Goal: Task Accomplishment & Management: Complete application form

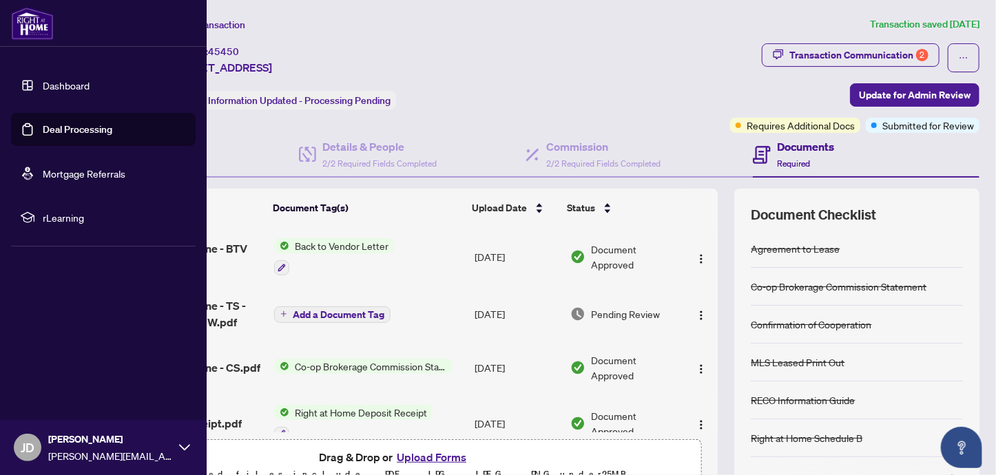
click at [43, 130] on link "Deal Processing" at bounding box center [78, 129] width 70 height 12
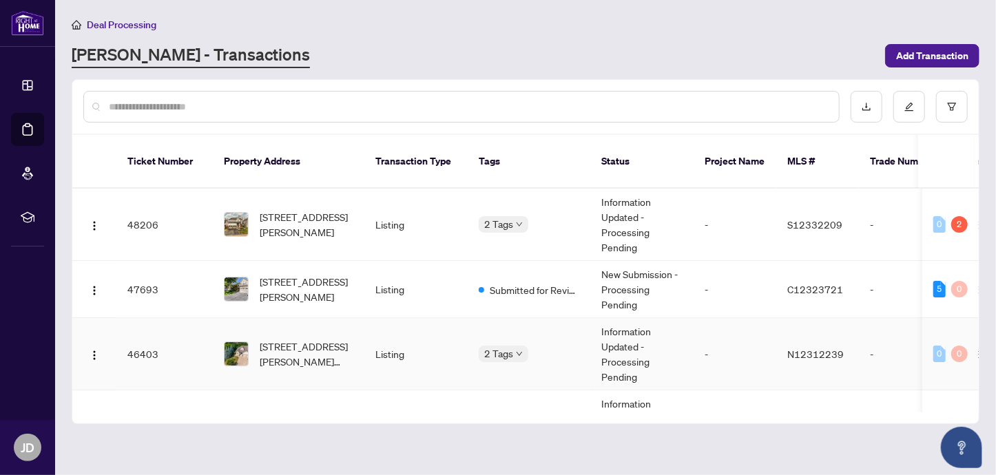
click at [305, 318] on td "[STREET_ADDRESS][PERSON_NAME][PERSON_NAME]" at bounding box center [289, 354] width 152 height 72
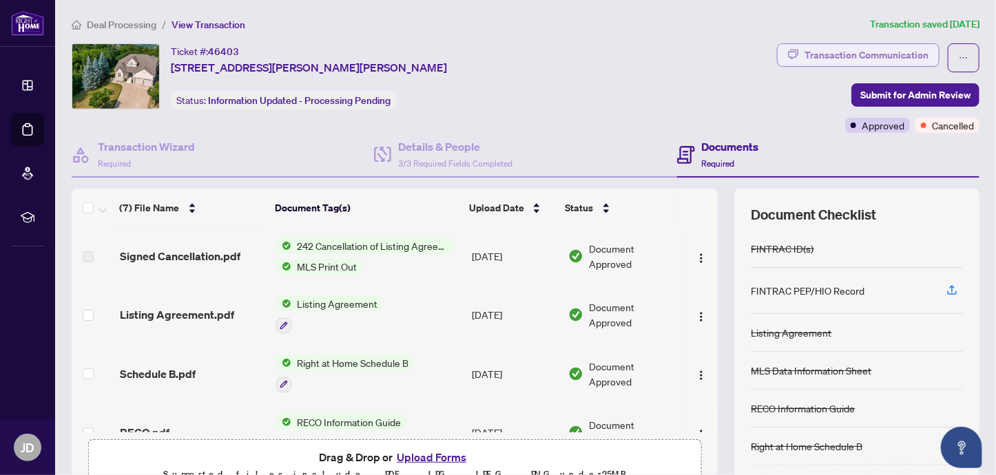
click at [868, 56] on div "Transaction Communication" at bounding box center [866, 55] width 124 height 22
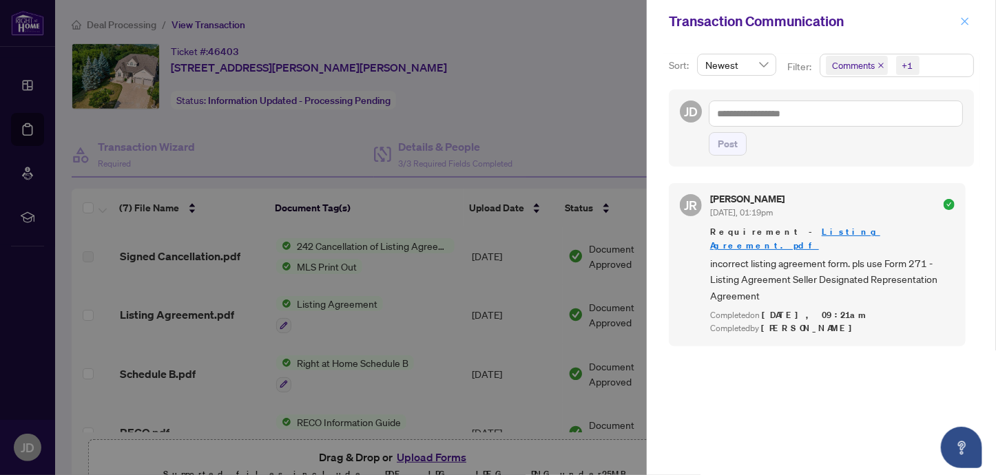
click at [968, 23] on icon "close" at bounding box center [965, 22] width 10 height 10
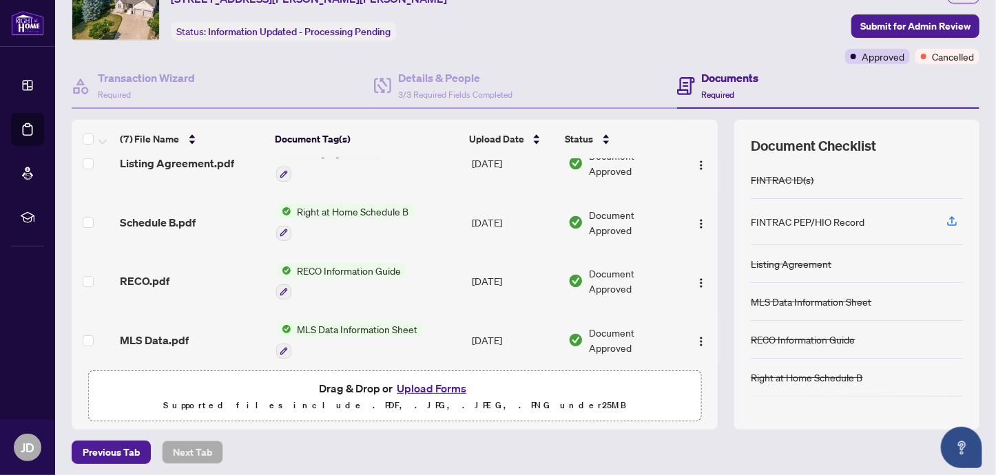
scroll to position [43, 0]
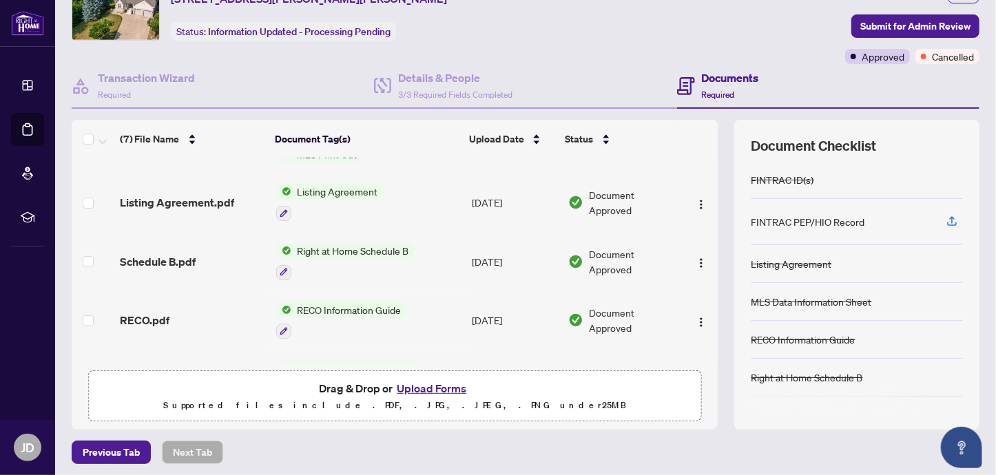
click at [321, 189] on span "Listing Agreement" at bounding box center [337, 191] width 92 height 15
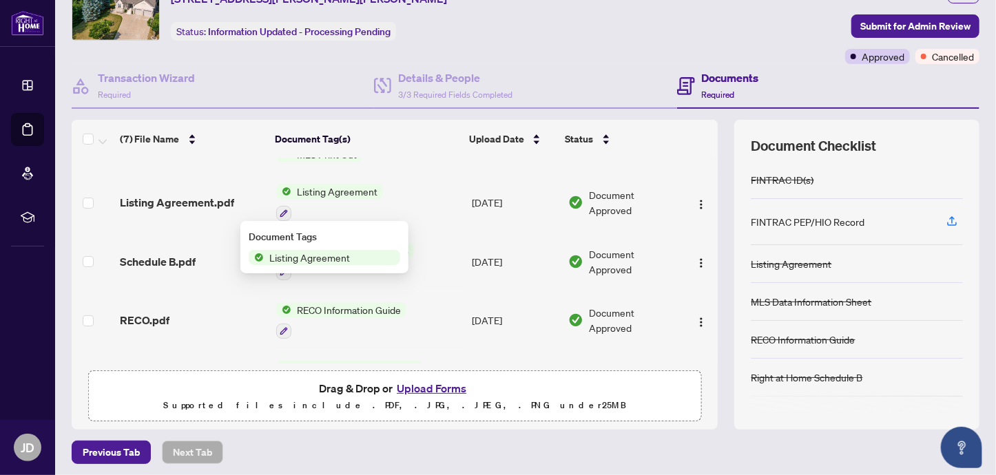
click at [281, 260] on span "Listing Agreement" at bounding box center [310, 257] width 92 height 15
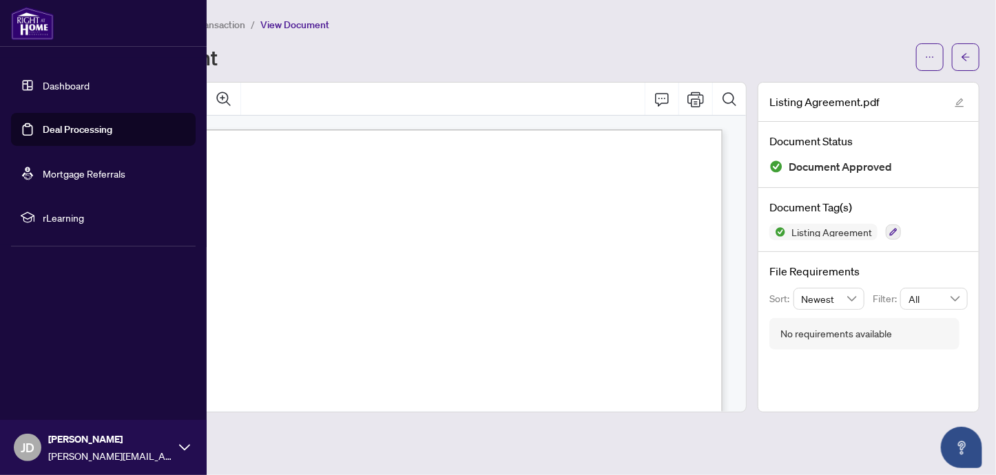
click at [43, 136] on link "Deal Processing" at bounding box center [78, 129] width 70 height 12
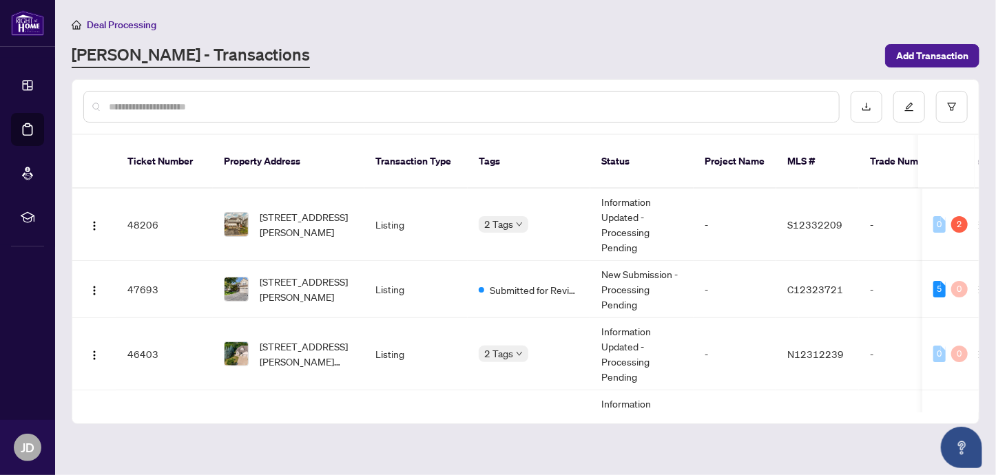
click at [947, 33] on div "Deal Processing [PERSON_NAME] - Transactions Add Transaction" at bounding box center [526, 43] width 908 height 52
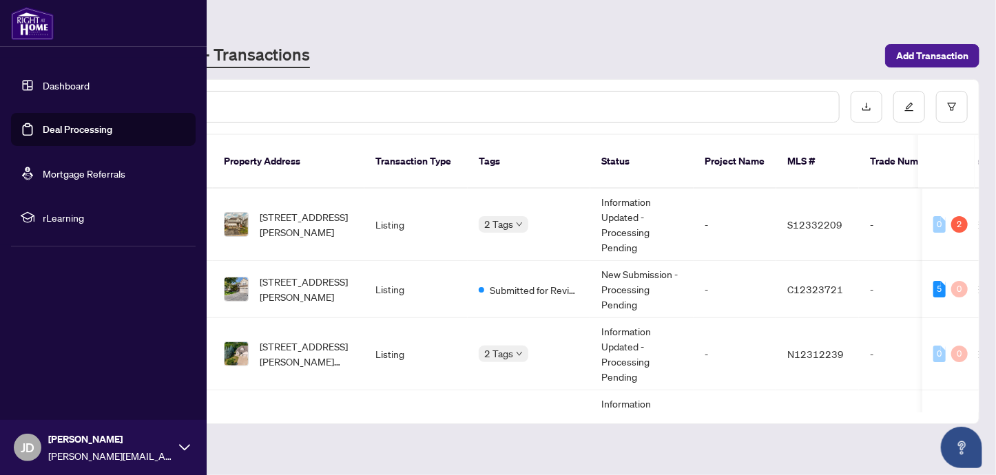
click at [43, 132] on link "Deal Processing" at bounding box center [78, 129] width 70 height 12
click at [61, 134] on link "Deal Processing" at bounding box center [78, 129] width 70 height 12
click at [90, 131] on link "Deal Processing" at bounding box center [78, 129] width 70 height 12
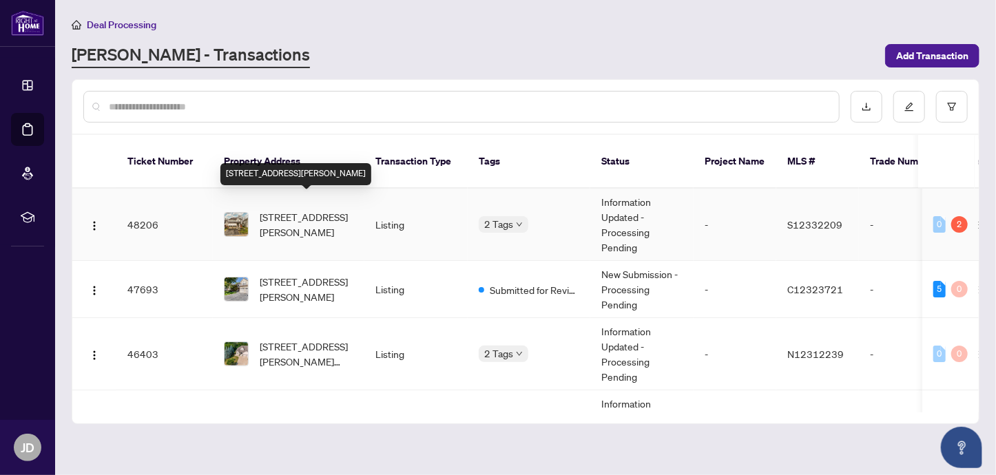
click at [284, 209] on span "[STREET_ADDRESS][PERSON_NAME]" at bounding box center [307, 224] width 94 height 30
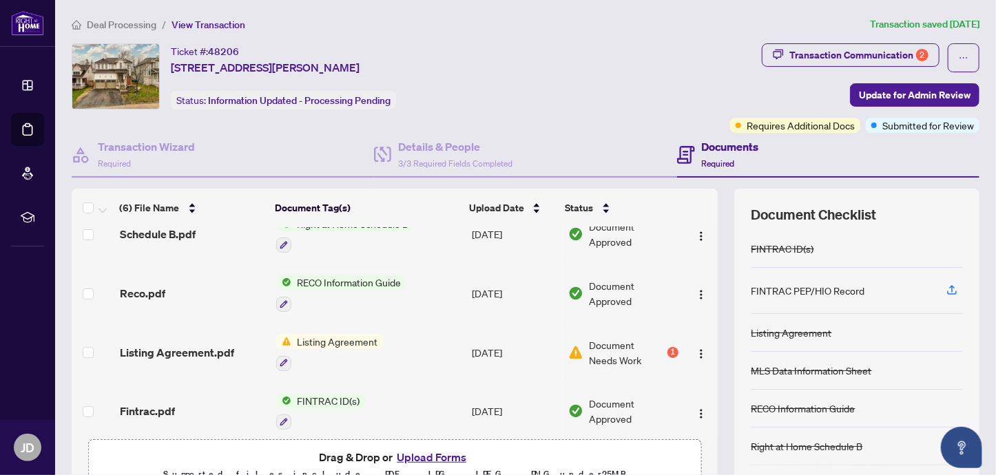
scroll to position [147, 0]
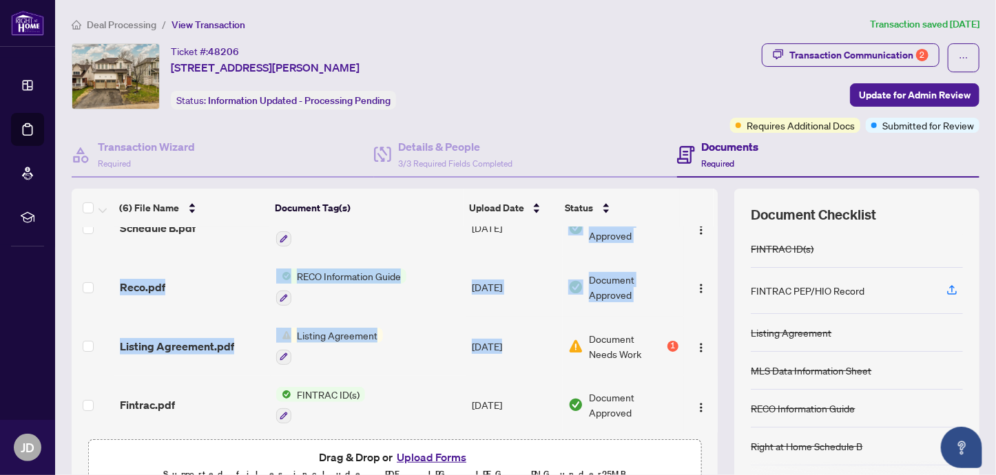
drag, startPoint x: 495, startPoint y: 333, endPoint x: 497, endPoint y: 248, distance: 84.7
click at [497, 248] on tbody "Signed Cancellation.pdf 242 Cancellation of Listing Agreement - Authority to Of…" at bounding box center [395, 258] width 646 height 354
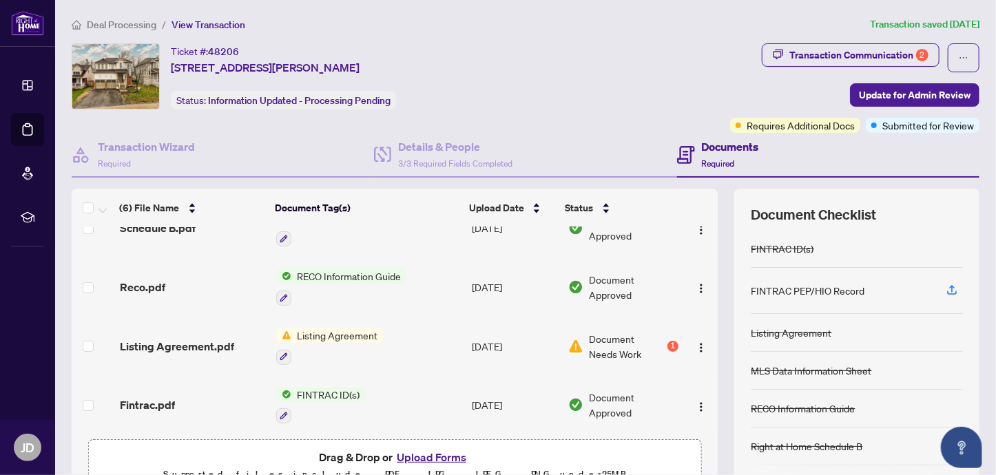
drag, startPoint x: 497, startPoint y: 248, endPoint x: 570, endPoint y: 125, distance: 143.6
click at [570, 125] on div "Ticket #: 48206 [STREET_ADDRESS][PERSON_NAME] Status: Information Updated - Pro…" at bounding box center [398, 88] width 658 height 90
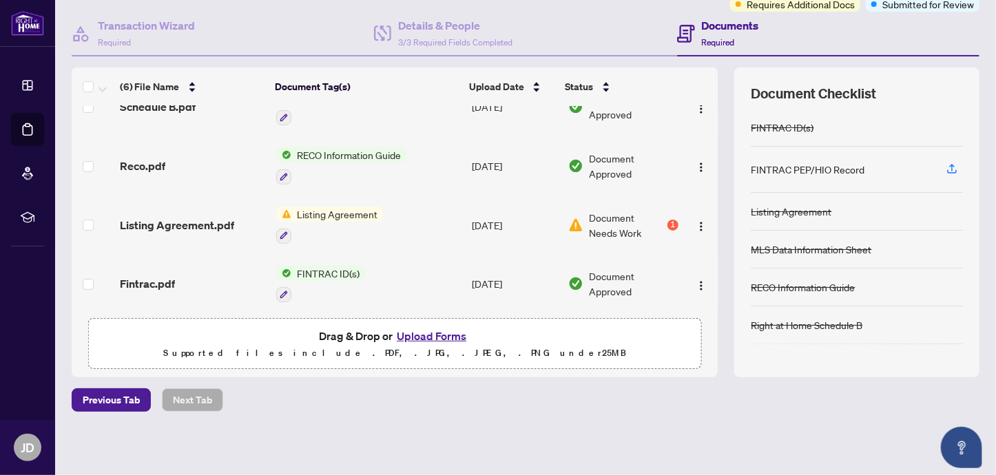
click at [419, 332] on button "Upload Forms" at bounding box center [432, 336] width 78 height 18
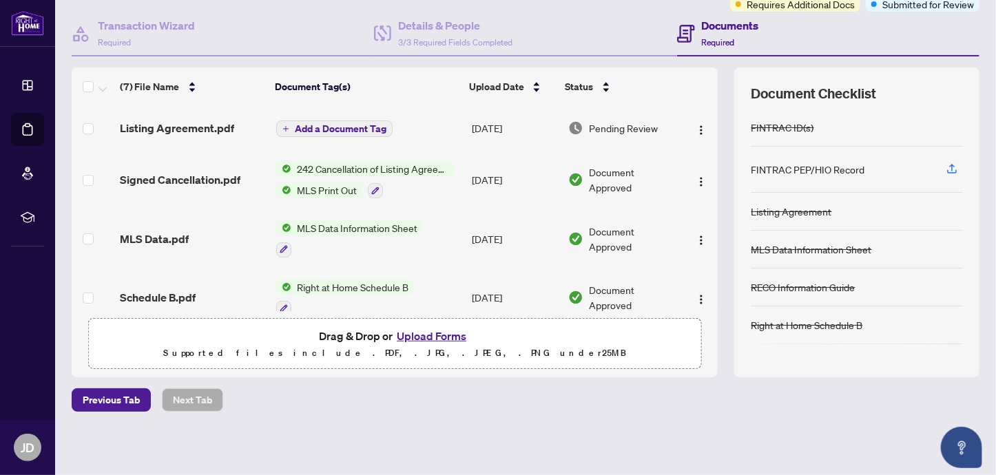
scroll to position [0, 0]
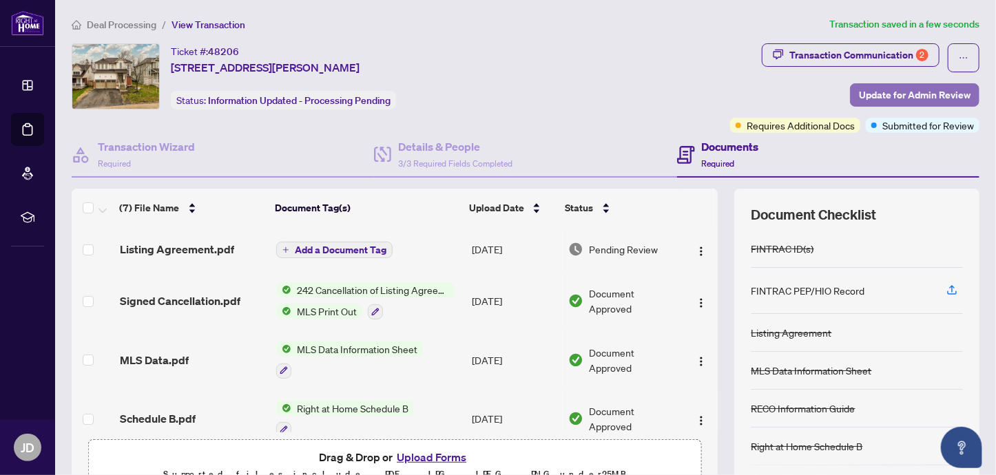
click at [875, 93] on span "Update for Admin Review" at bounding box center [915, 95] width 112 height 22
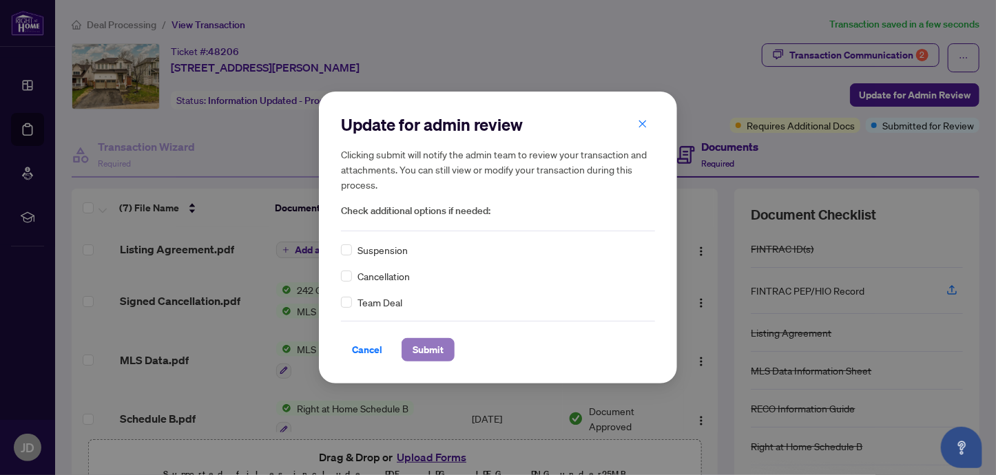
click at [413, 355] on span "Submit" at bounding box center [428, 350] width 31 height 22
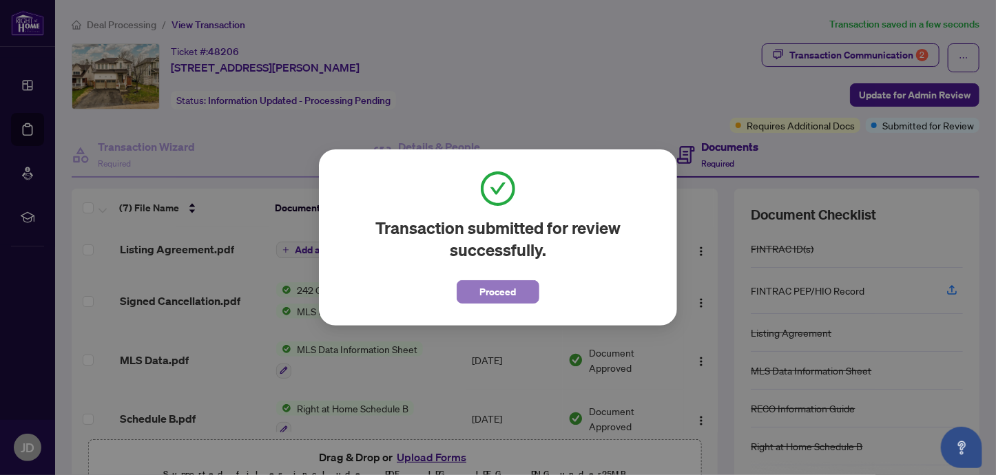
click at [499, 291] on span "Proceed" at bounding box center [498, 292] width 37 height 22
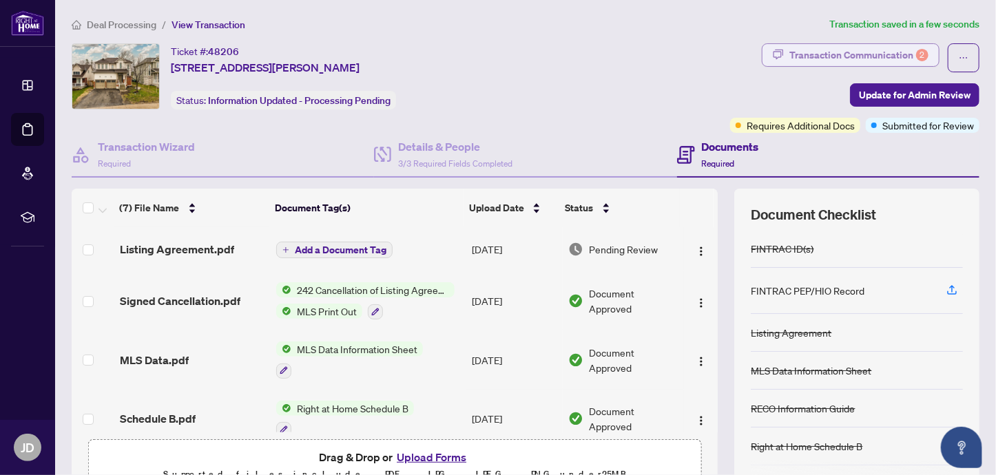
click at [833, 53] on div "Transaction Communication 2" at bounding box center [858, 55] width 139 height 22
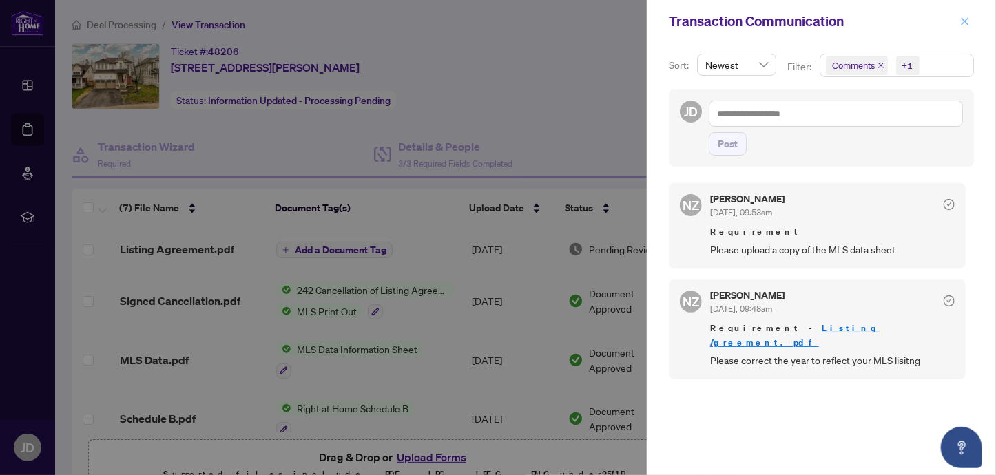
click at [966, 22] on icon "close" at bounding box center [965, 21] width 8 height 8
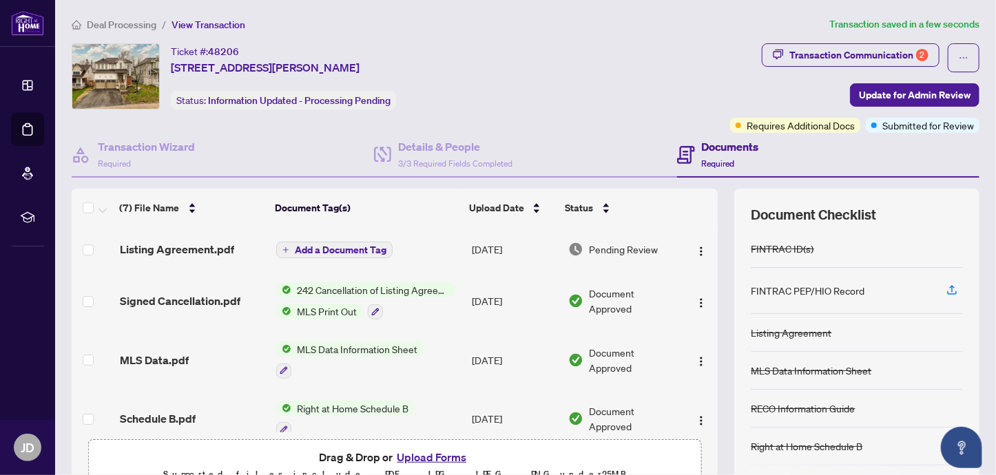
click at [639, 70] on div "Ticket #: 48206 [STREET_ADDRESS][PERSON_NAME] Status: Information Updated - Pro…" at bounding box center [398, 76] width 653 height 66
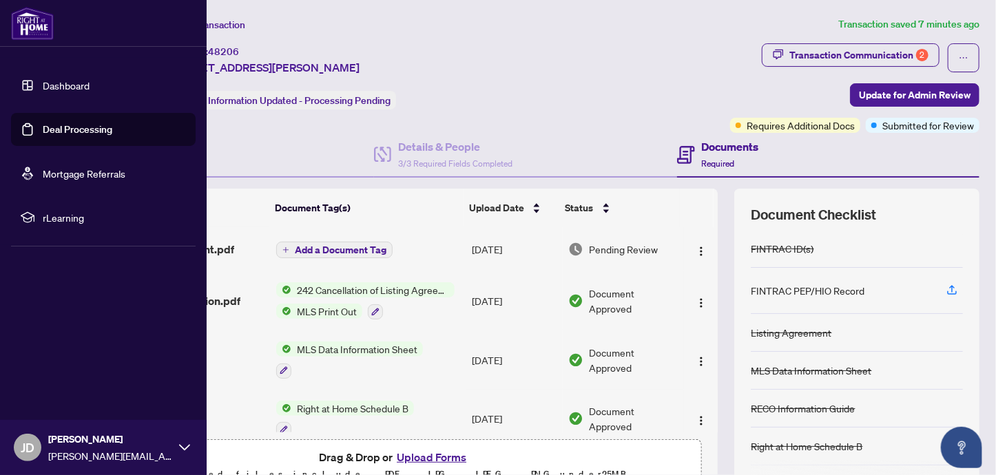
click at [43, 127] on link "Deal Processing" at bounding box center [78, 129] width 70 height 12
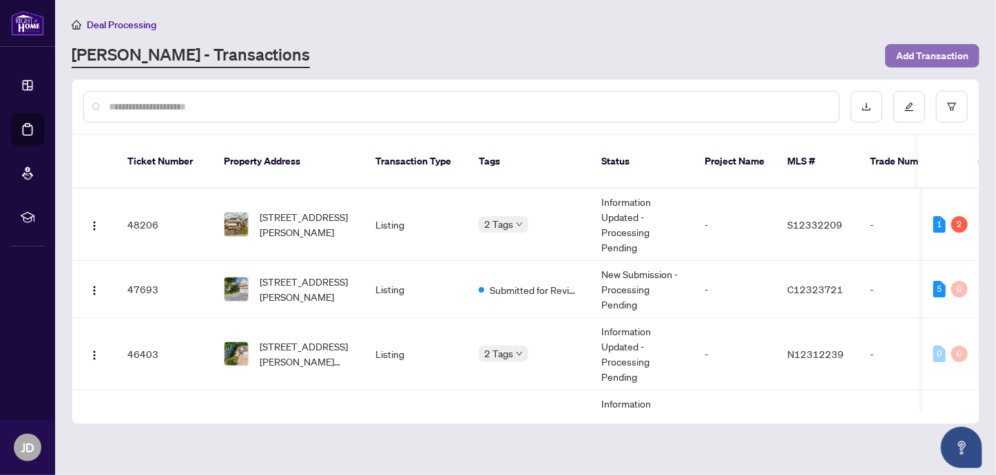
click at [923, 56] on span "Add Transaction" at bounding box center [932, 56] width 72 height 22
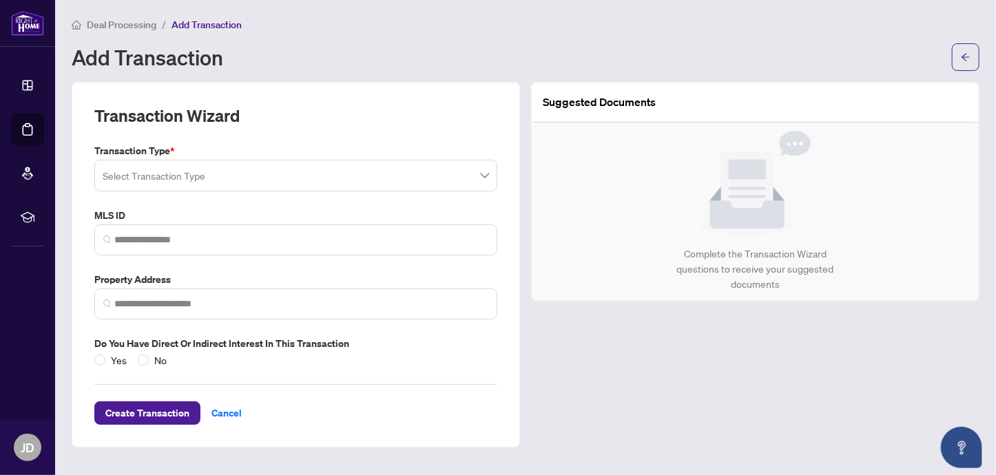
click at [335, 180] on input "search" at bounding box center [290, 178] width 374 height 30
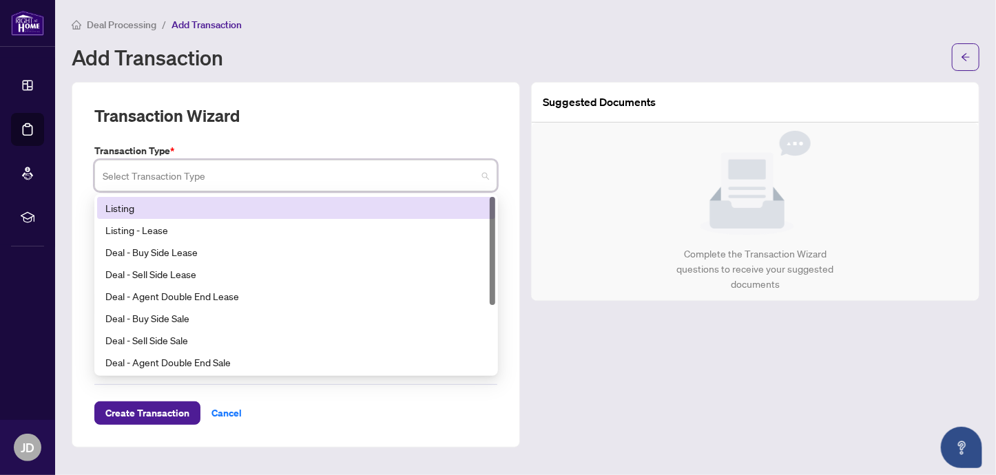
click at [124, 210] on div "Listing" at bounding box center [296, 207] width 382 height 15
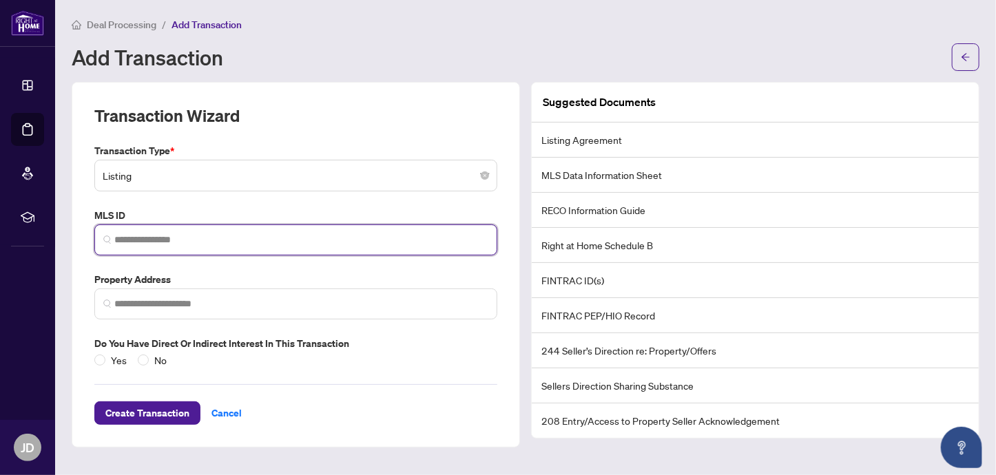
click at [153, 239] on input "search" at bounding box center [301, 240] width 374 height 14
paste input "*********"
type input "*********"
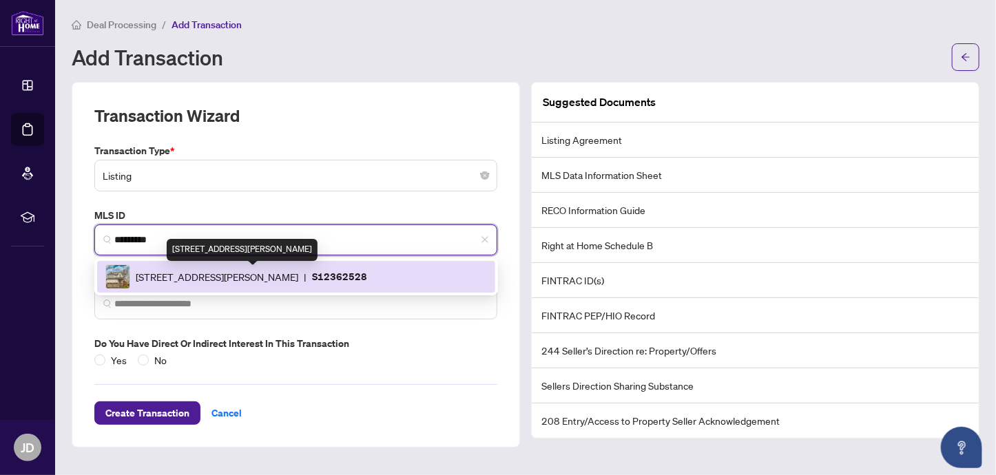
click at [176, 279] on span "[STREET_ADDRESS][PERSON_NAME]" at bounding box center [217, 276] width 163 height 15
type input "**********"
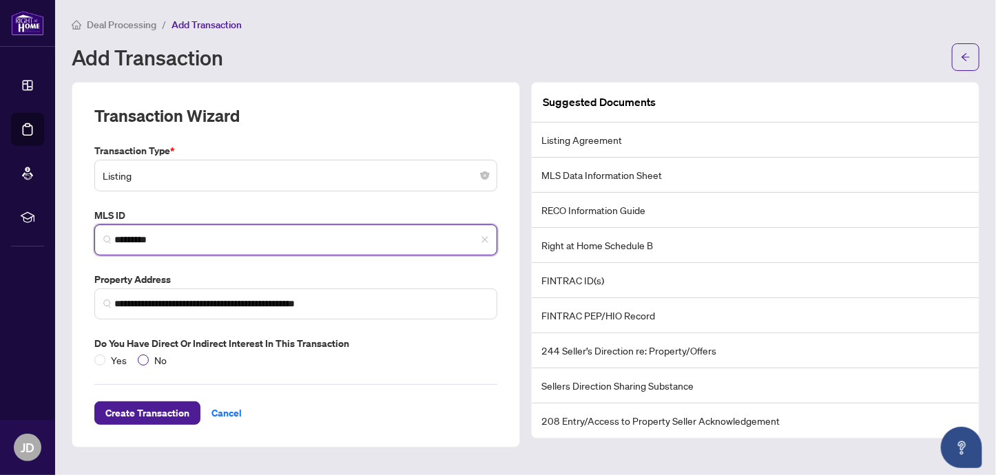
type input "*********"
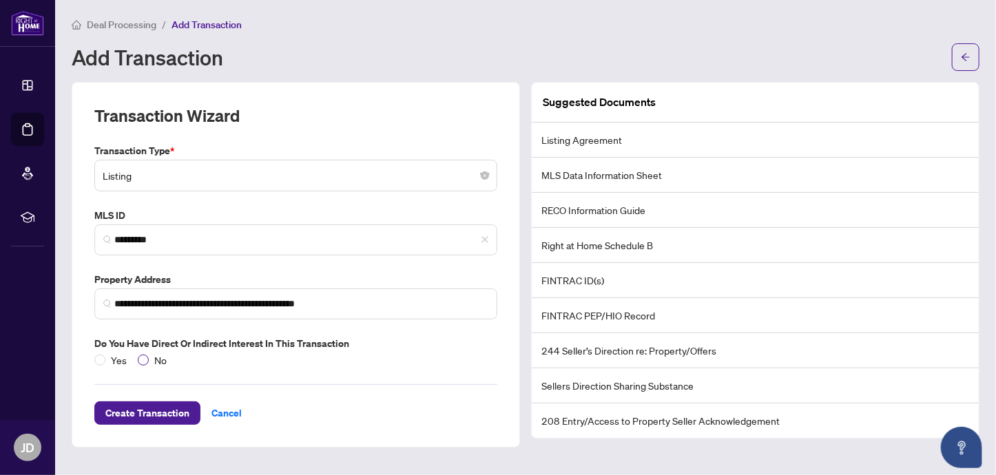
click at [159, 362] on span "No" at bounding box center [160, 360] width 23 height 15
click at [165, 411] on span "Create Transaction" at bounding box center [147, 413] width 84 height 22
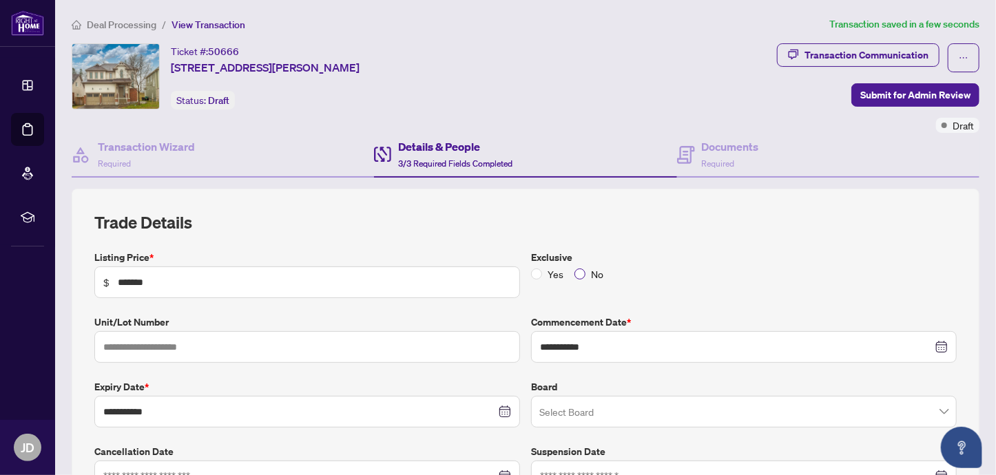
click at [593, 273] on span "No" at bounding box center [596, 274] width 23 height 15
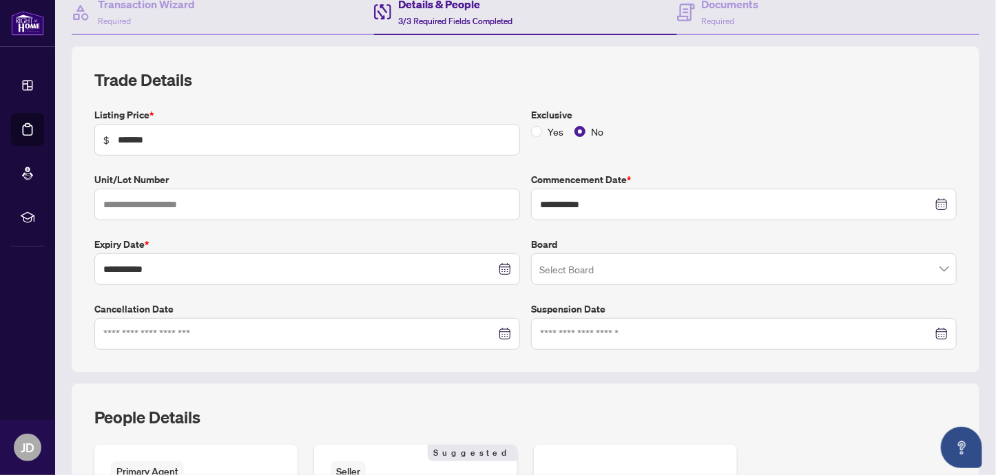
scroll to position [198, 0]
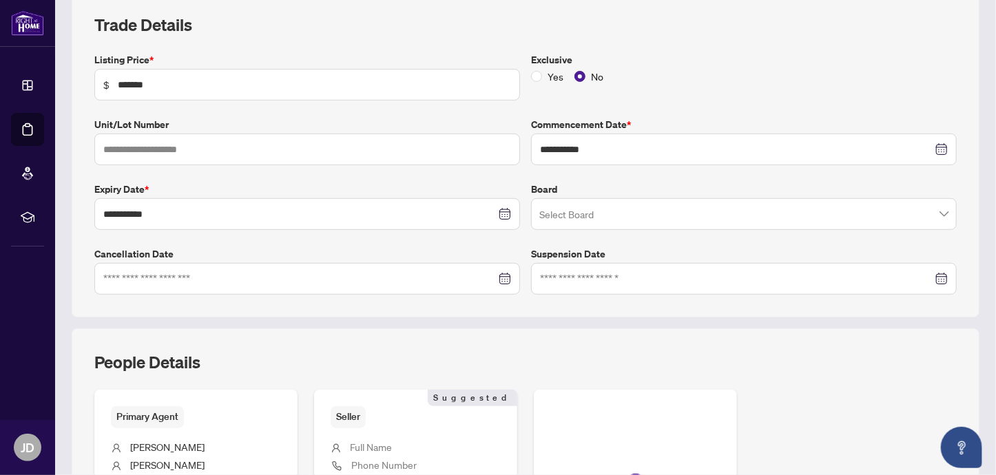
click at [549, 218] on input "search" at bounding box center [737, 216] width 397 height 30
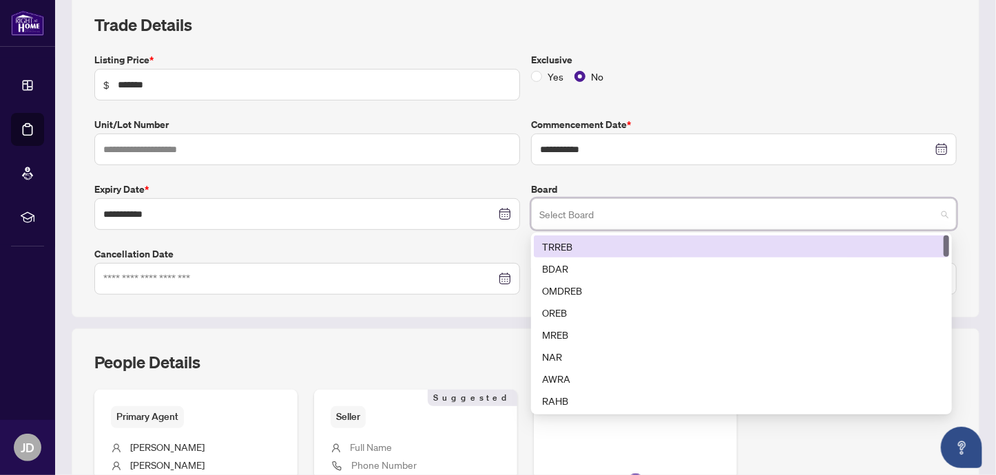
click at [550, 248] on div "TRREB" at bounding box center [741, 246] width 399 height 15
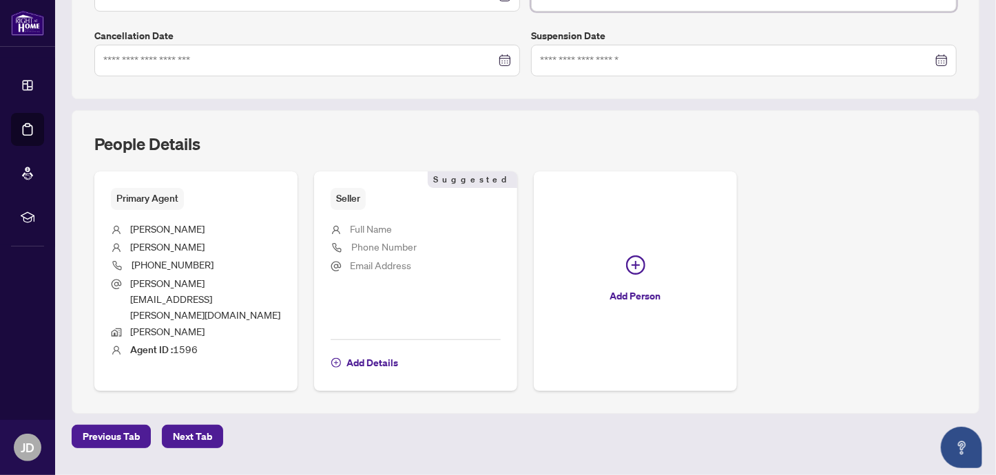
scroll to position [421, 0]
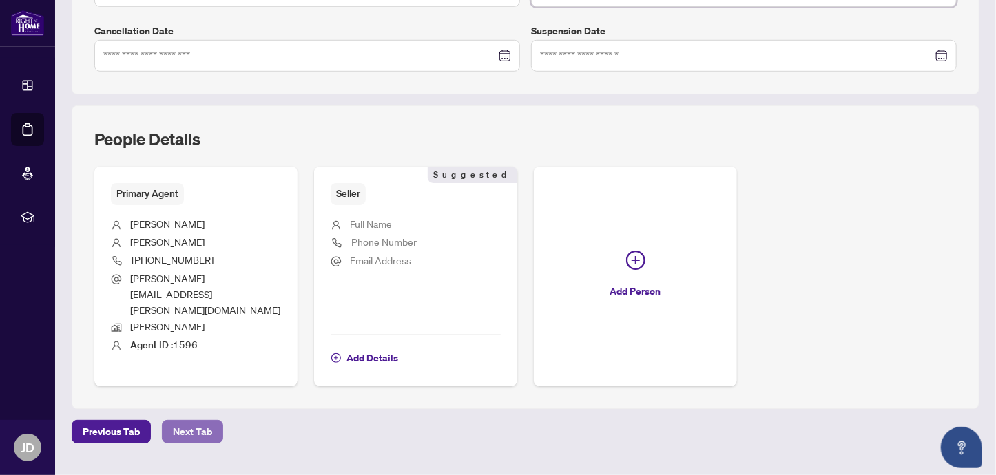
click at [195, 421] on span "Next Tab" at bounding box center [192, 432] width 39 height 22
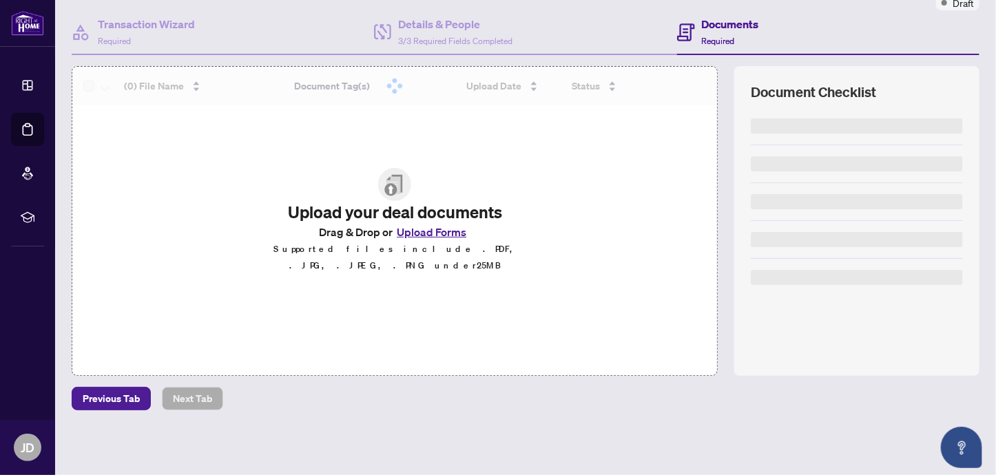
scroll to position [121, 0]
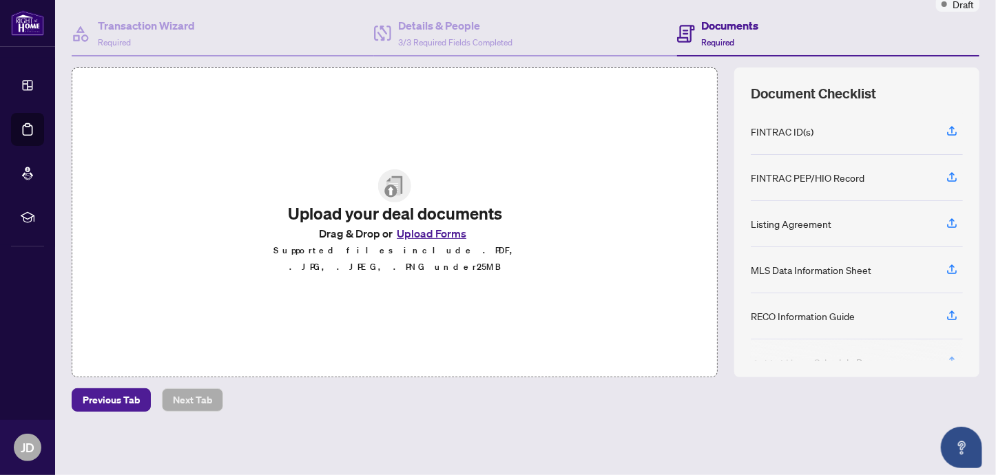
click at [446, 242] on button "Upload Forms" at bounding box center [432, 234] width 78 height 18
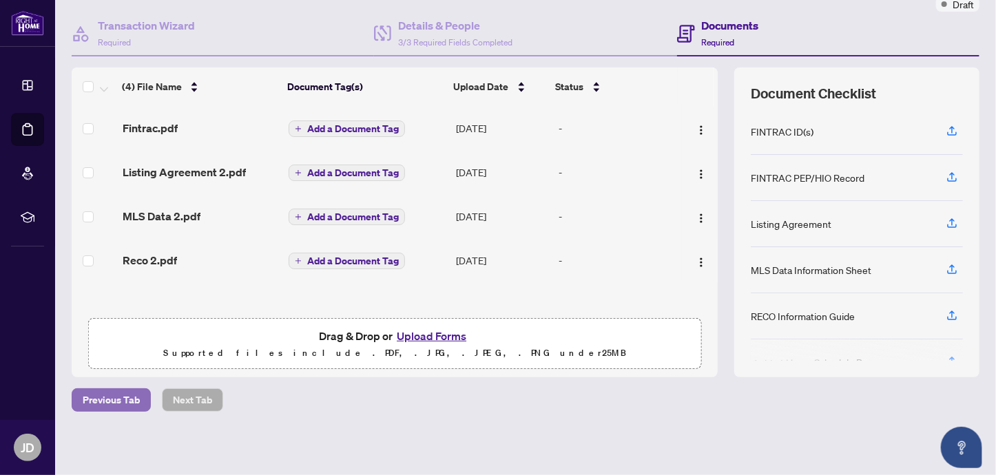
click at [120, 395] on span "Previous Tab" at bounding box center [111, 400] width 57 height 22
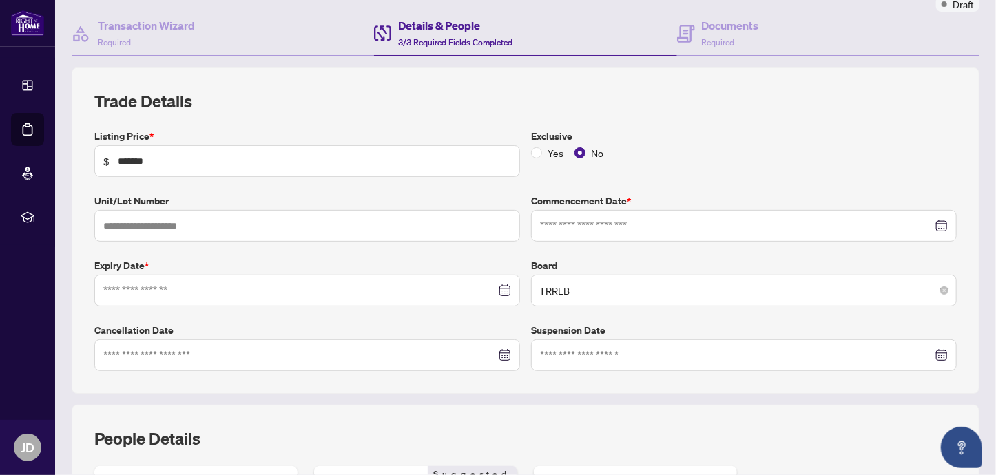
type input "**********"
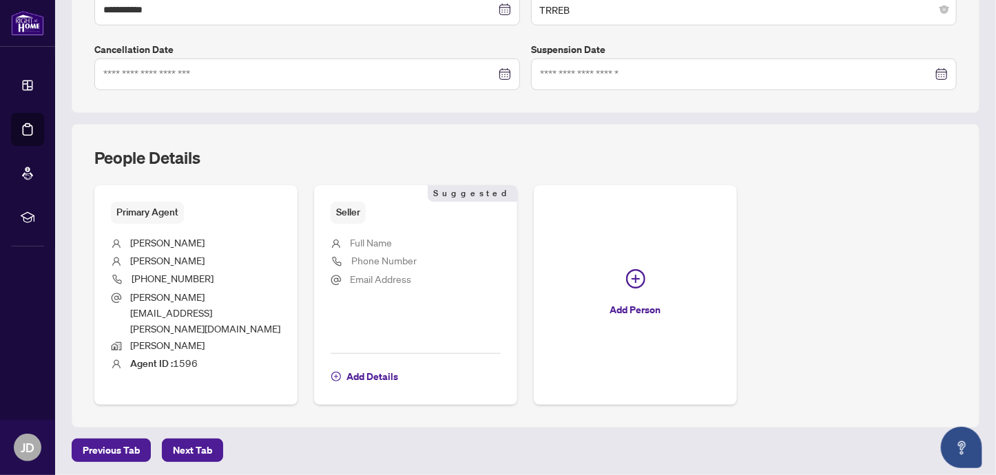
scroll to position [421, 0]
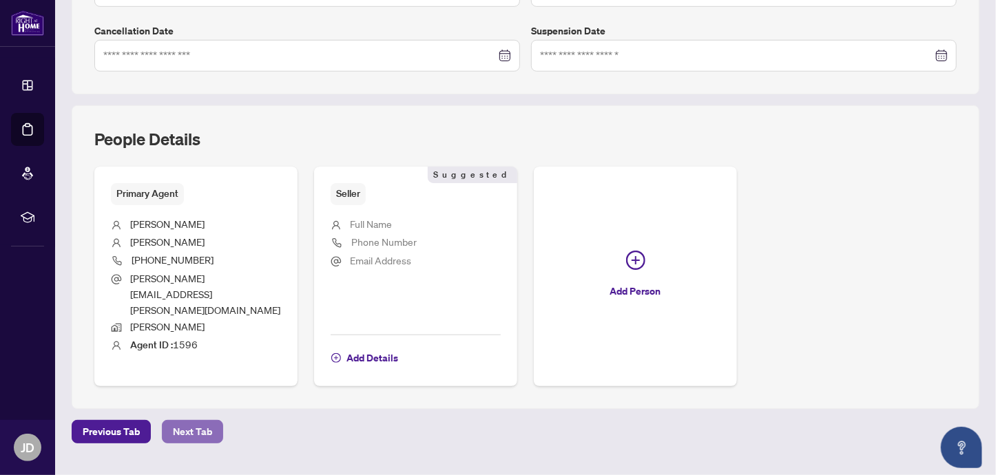
click at [207, 421] on span "Next Tab" at bounding box center [192, 432] width 39 height 22
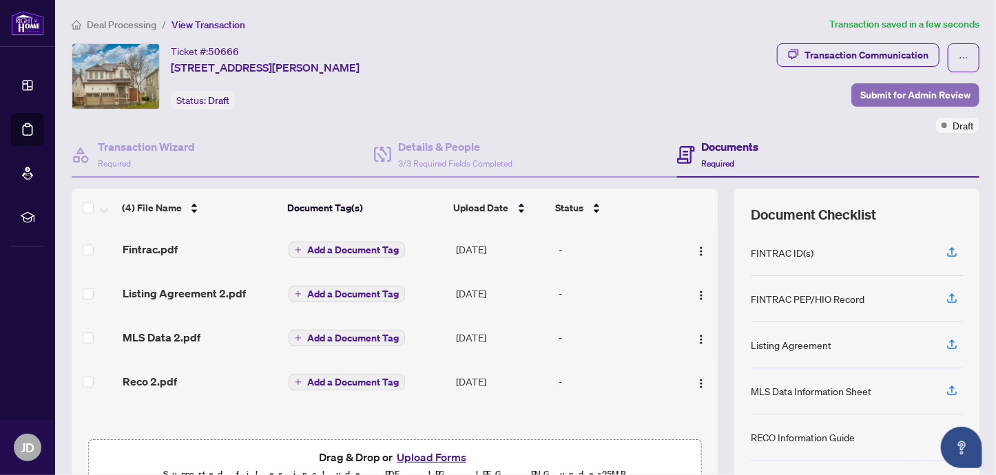
click at [893, 101] on span "Submit for Admin Review" at bounding box center [915, 95] width 110 height 22
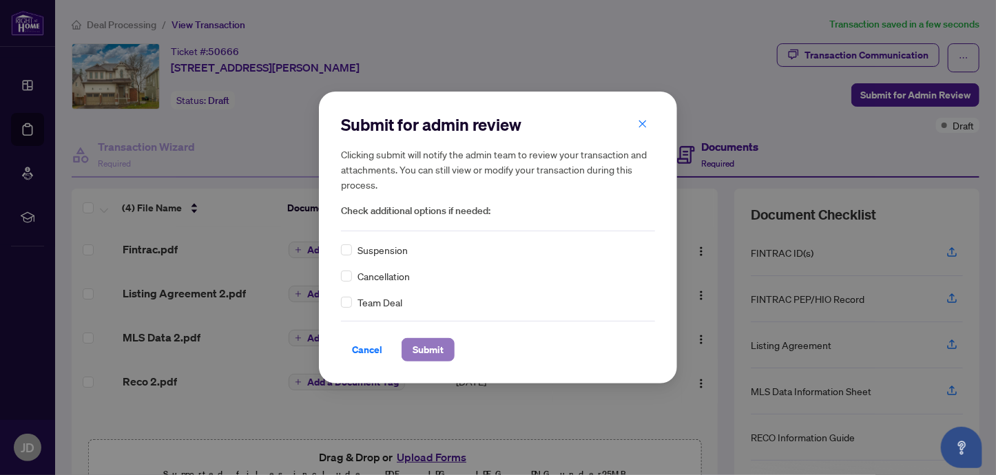
click at [420, 345] on span "Submit" at bounding box center [428, 350] width 31 height 22
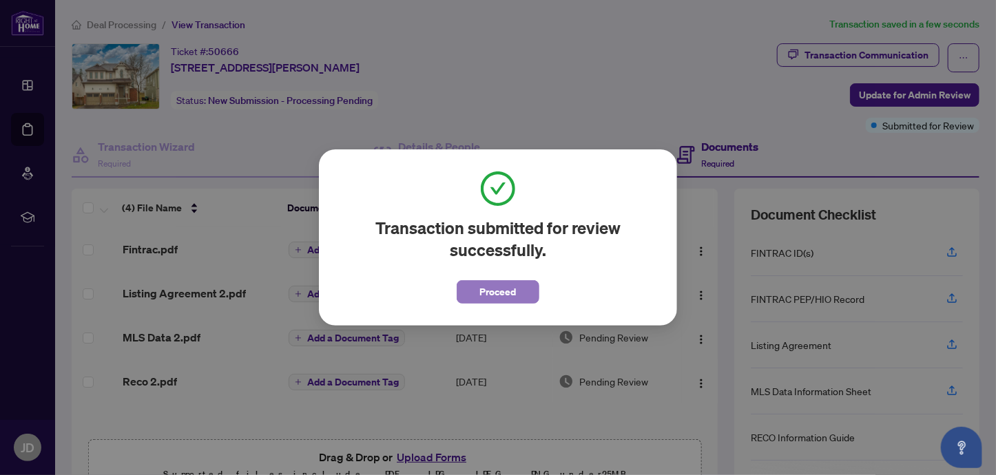
click at [496, 293] on span "Proceed" at bounding box center [498, 292] width 37 height 22
